Goal: Check status: Check status

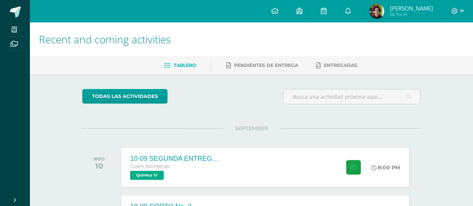
scroll to position [173, 0]
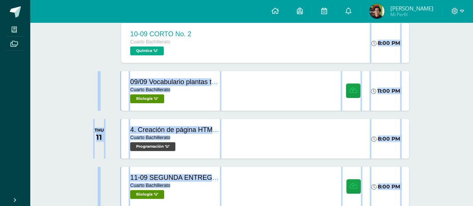
click at [306, 70] on div "09/09 Vocabulario plantas terrestres Cuarto Bachillerato Biología 'U' 11:00 PM …" at bounding box center [251, 91] width 339 height 42
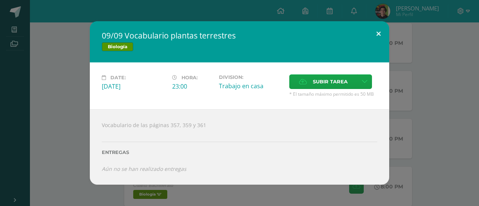
click at [375, 35] on button at bounding box center [378, 33] width 21 height 25
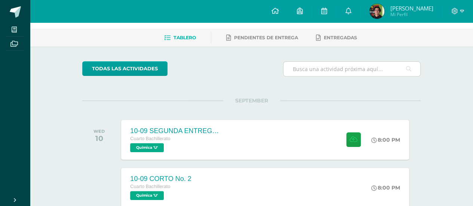
scroll to position [0, 0]
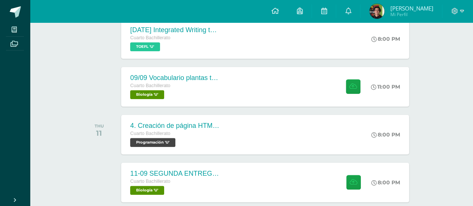
scroll to position [187, 0]
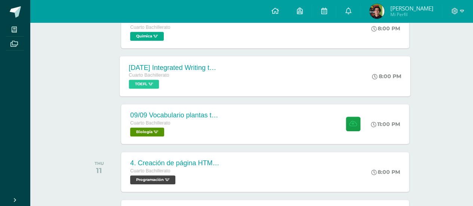
click at [175, 65] on div "10 sep Integrated Writing task (Template 1)" at bounding box center [174, 68] width 91 height 8
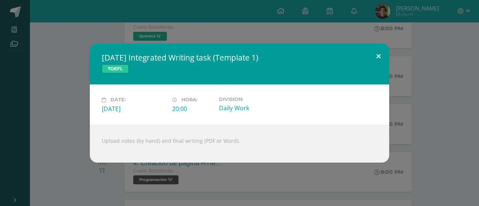
click at [379, 56] on button at bounding box center [378, 55] width 21 height 25
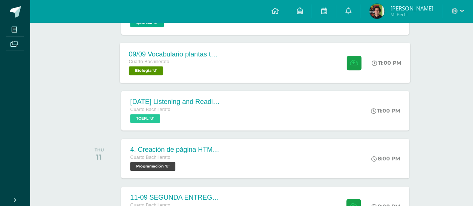
scroll to position [225, 0]
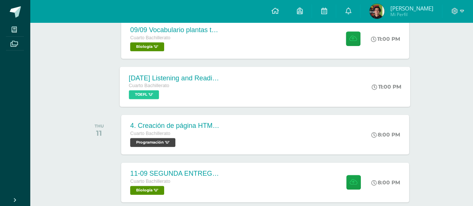
click at [329, 87] on div "10 sep Listening and Reading exercises, Magoosh Cuarto Bachillerato TOEFL 'U' 1…" at bounding box center [265, 87] width 291 height 40
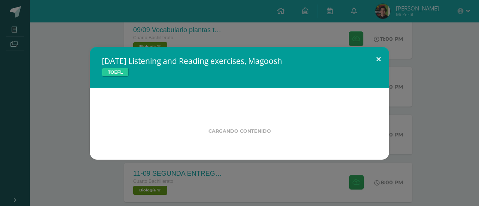
click at [378, 51] on button at bounding box center [378, 59] width 21 height 25
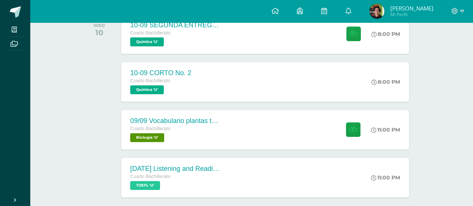
scroll to position [187, 0]
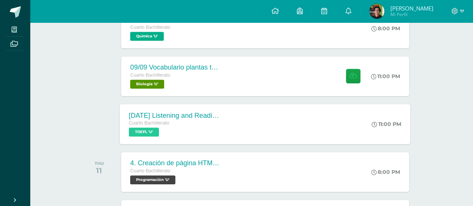
click at [281, 128] on div "10 sep Listening and Reading exercises, Magoosh Cuarto Bachillerato TOEFL 'U' 1…" at bounding box center [265, 124] width 291 height 40
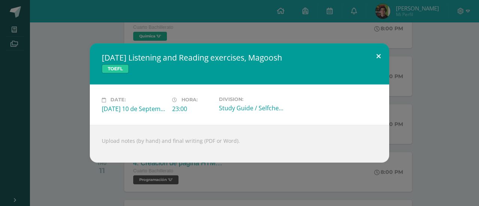
click at [384, 57] on button at bounding box center [378, 55] width 21 height 25
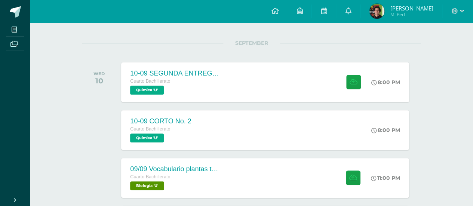
scroll to position [0, 0]
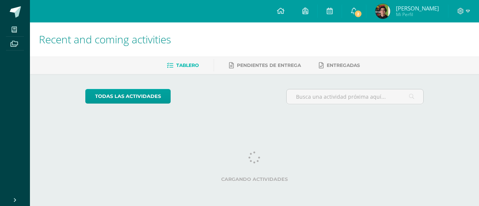
click at [361, 22] on link "2" at bounding box center [354, 11] width 24 height 22
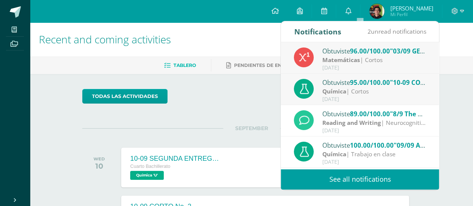
click at [377, 74] on div "Obtuviste 95.00/100.00 "10-09 CORTO No. 2" en Química Química | Cortos Septembe…" at bounding box center [360, 89] width 158 height 31
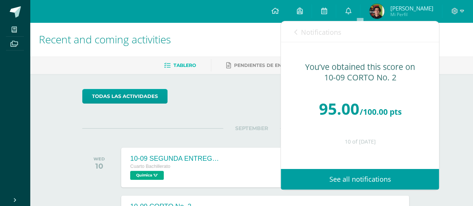
click at [313, 33] on span "Notifications" at bounding box center [321, 32] width 40 height 9
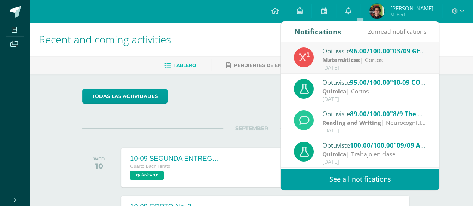
click at [387, 63] on div "Matemáticas | Cortos" at bounding box center [375, 60] width 104 height 9
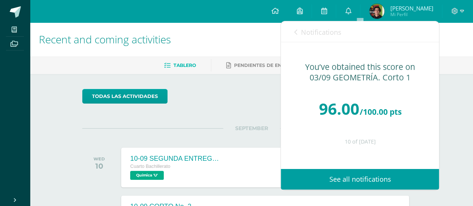
click at [316, 37] on link "Notifications" at bounding box center [317, 31] width 47 height 21
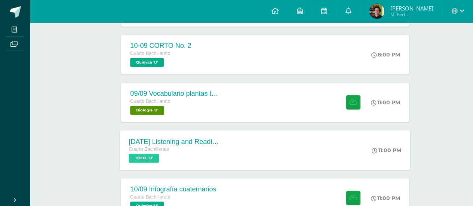
scroll to position [225, 0]
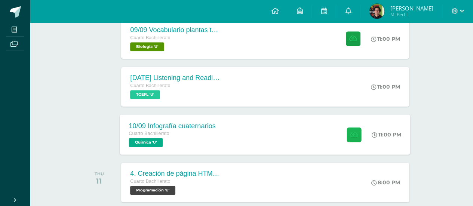
click at [351, 134] on icon at bounding box center [354, 134] width 8 height 6
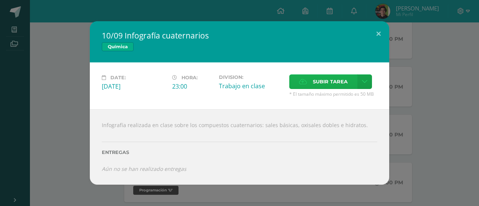
click at [305, 87] on label "Subir tarea" at bounding box center [323, 81] width 68 height 15
click at [0, 0] on input "Subir tarea" at bounding box center [0, 0] width 0 height 0
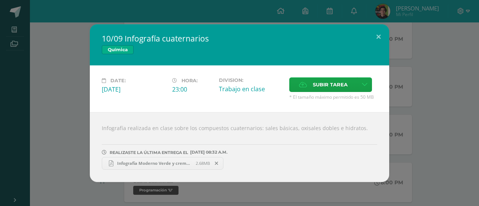
click at [83, 119] on div "10/09 Infografía cuaternarios Química Date: Wednesday 10 de September Hora: 23:…" at bounding box center [239, 103] width 473 height 158
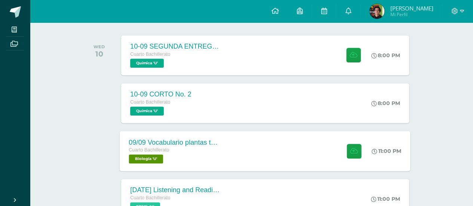
scroll to position [75, 0]
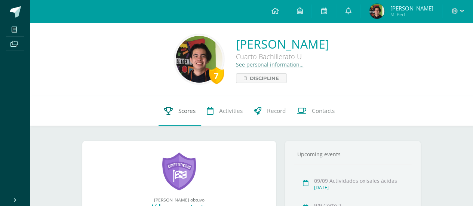
click at [160, 112] on link "Scores" at bounding box center [180, 111] width 43 height 30
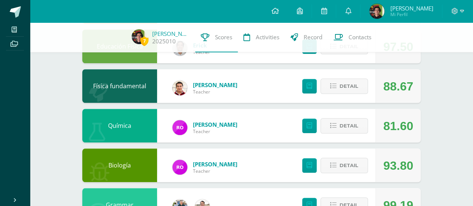
scroll to position [337, 0]
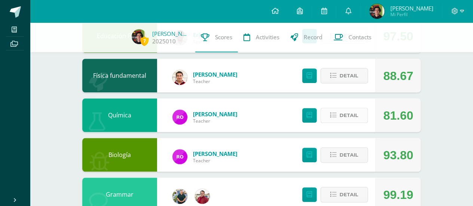
click at [348, 116] on span "Detail" at bounding box center [349, 116] width 19 height 14
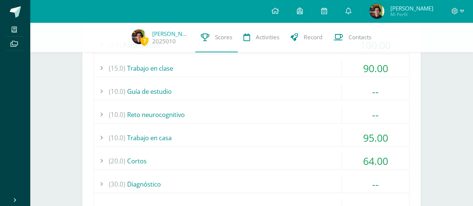
scroll to position [487, 0]
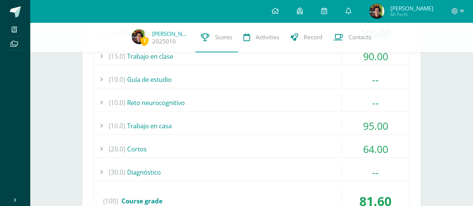
click at [325, 147] on div "(20.0) [GEOGRAPHIC_DATA]" at bounding box center [252, 149] width 316 height 17
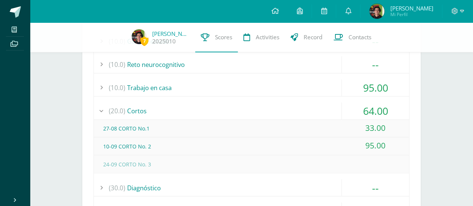
scroll to position [561, 0]
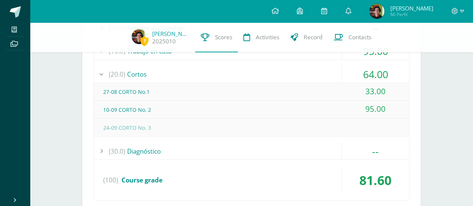
click at [230, 84] on div "27-08 CORTO No.1" at bounding box center [252, 91] width 316 height 17
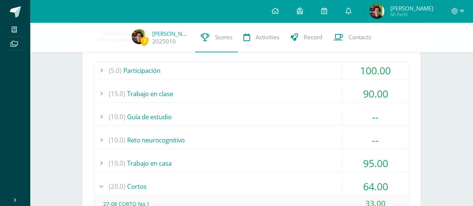
scroll to position [337, 0]
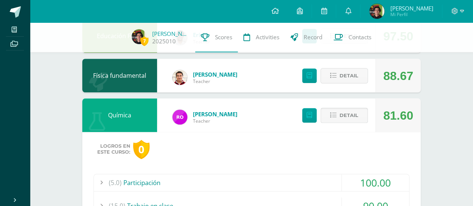
click at [357, 112] on span "Detail" at bounding box center [349, 116] width 19 height 14
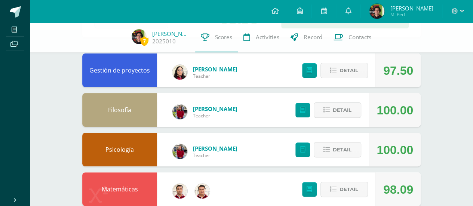
scroll to position [0, 0]
